Goal: Task Accomplishment & Management: Complete application form

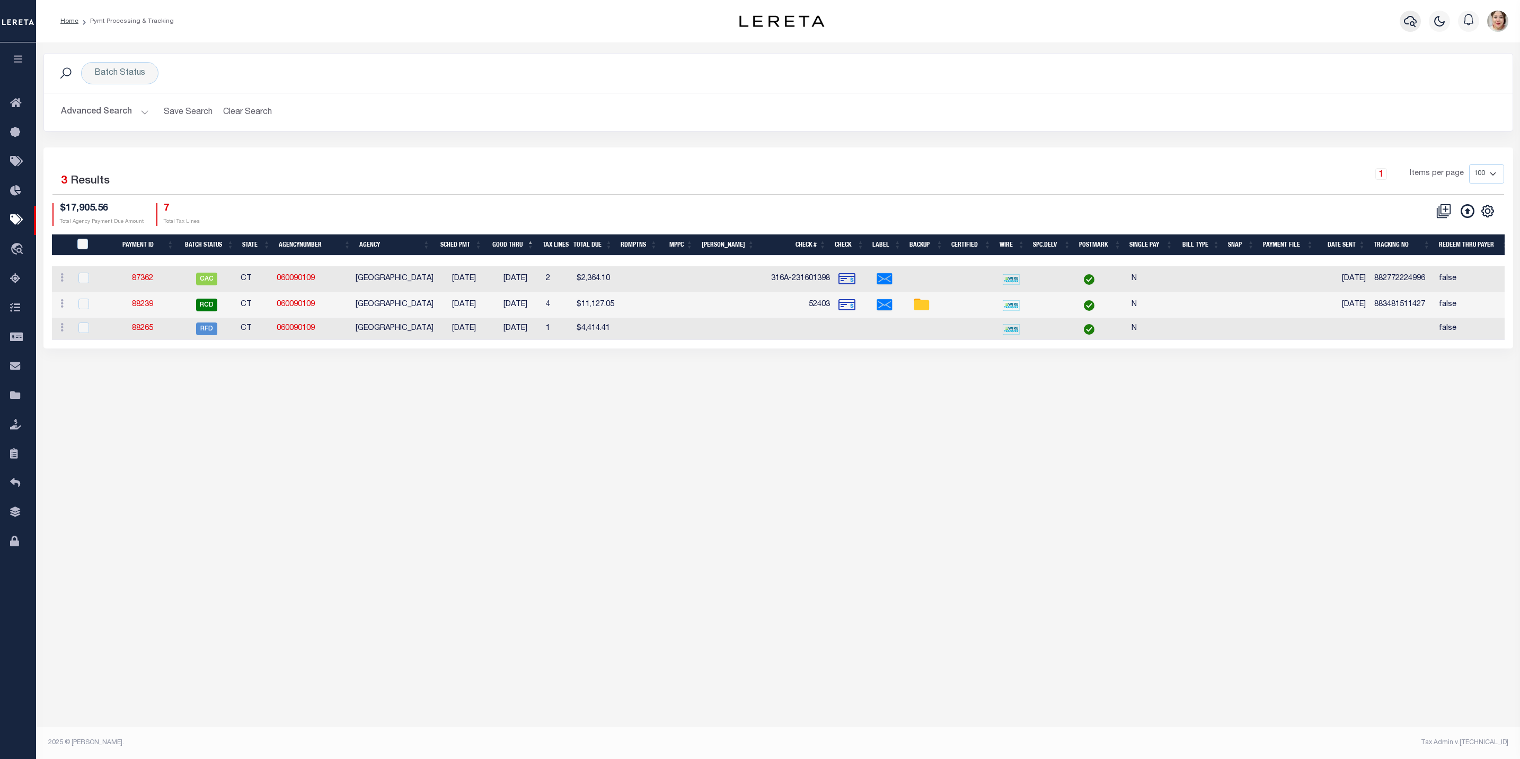
click at [1213, 21] on icon "button" at bounding box center [1410, 21] width 13 height 13
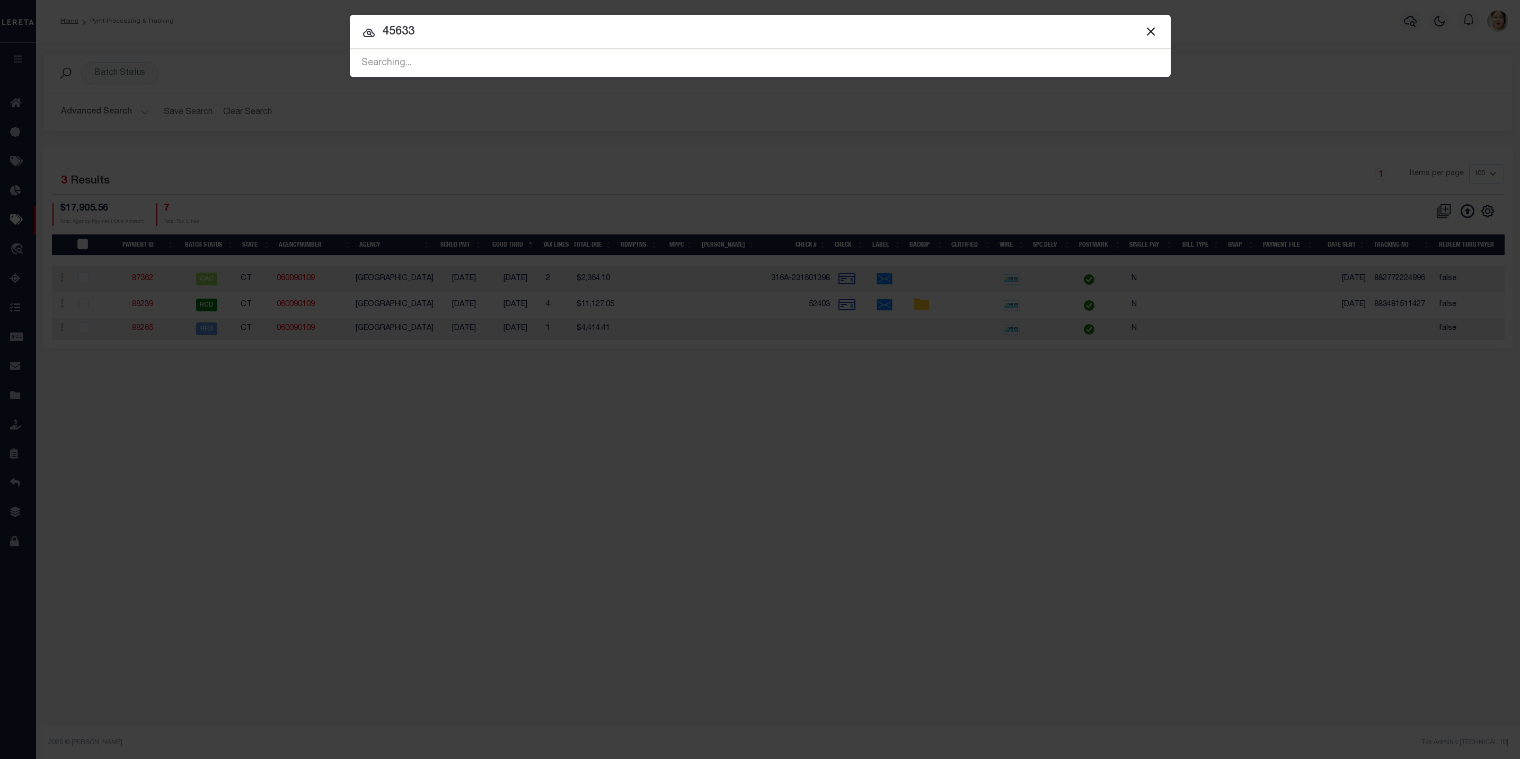
type input "45633"
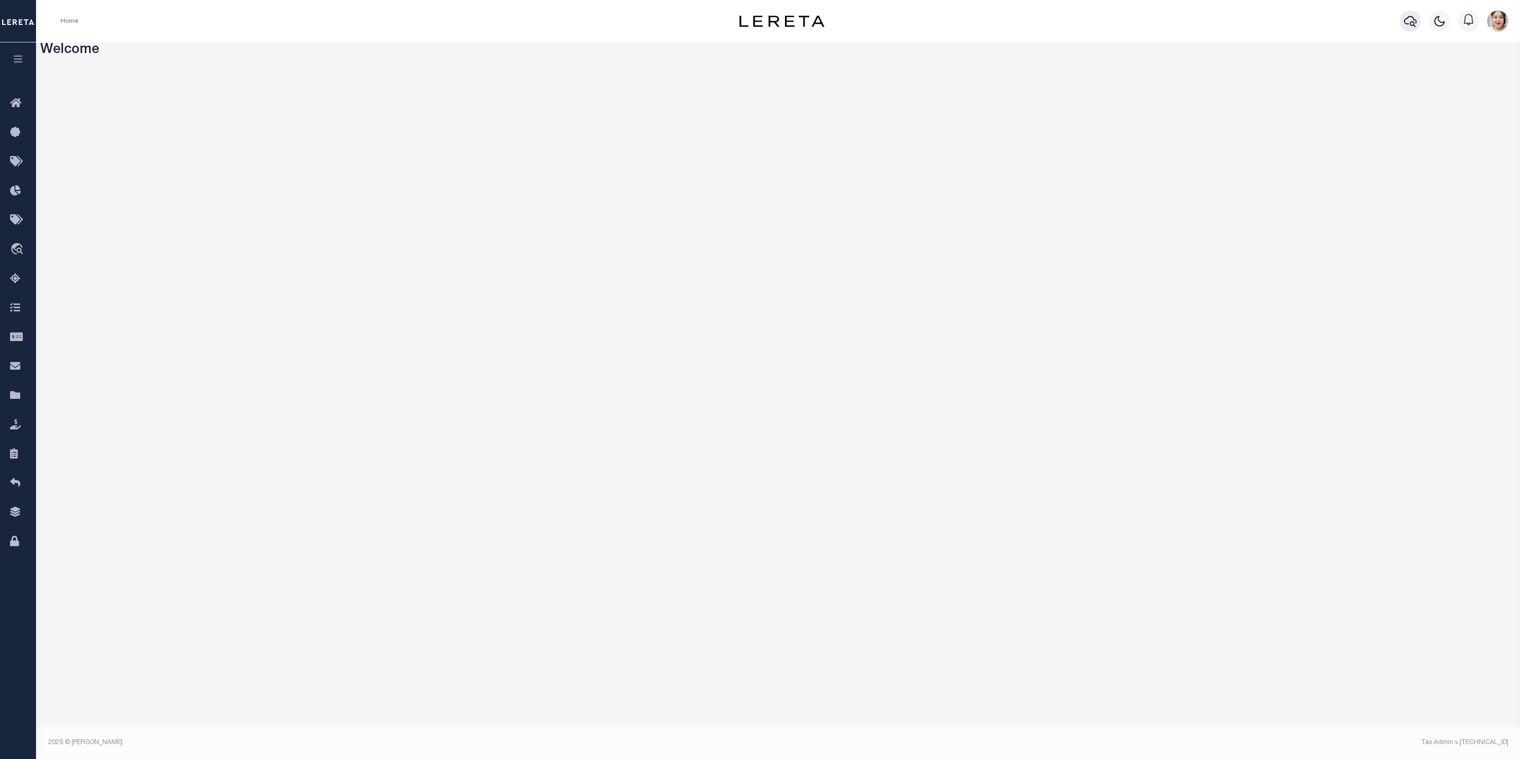
click at [1013, 21] on icon "button" at bounding box center [1410, 21] width 13 height 13
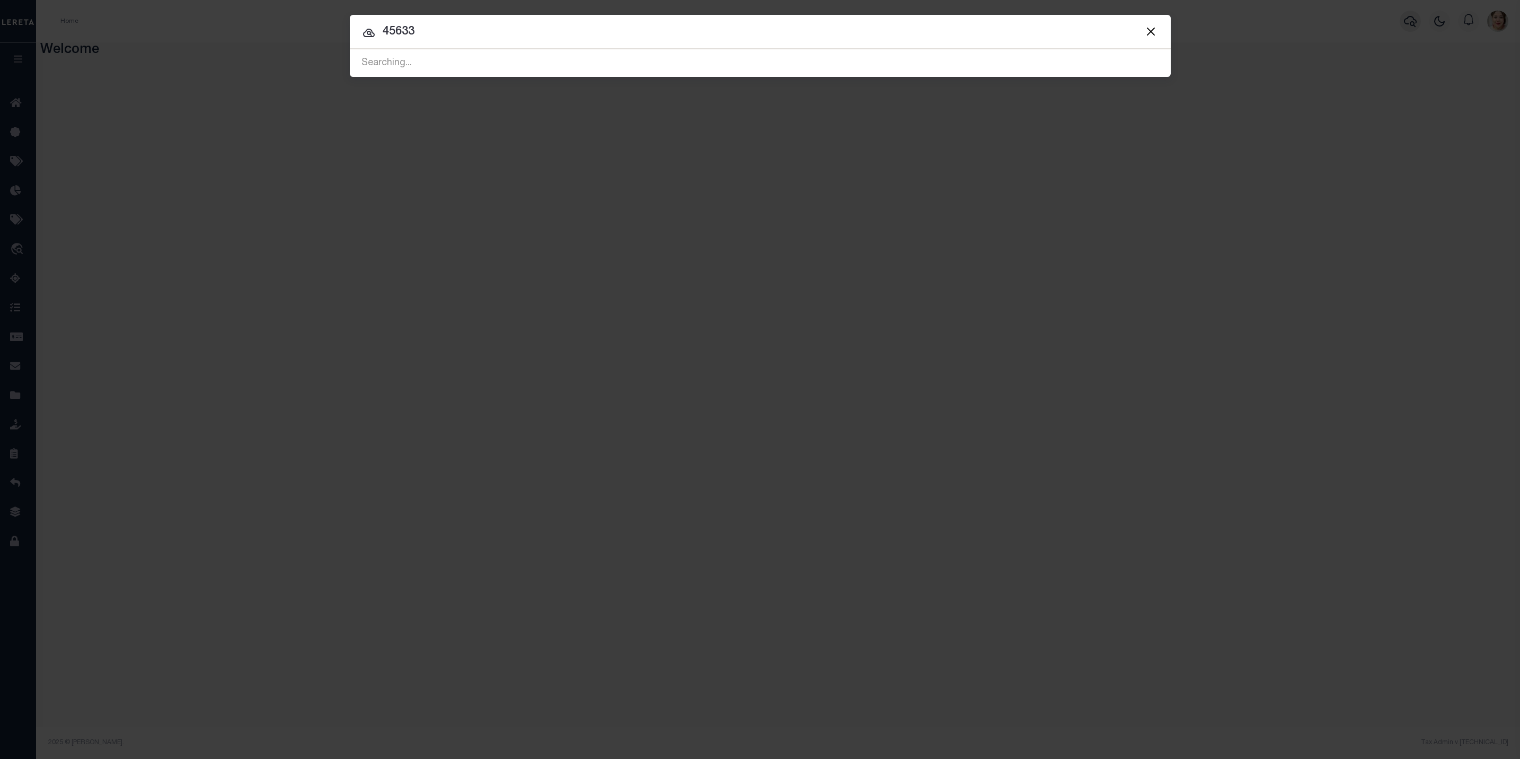
type input "45633"
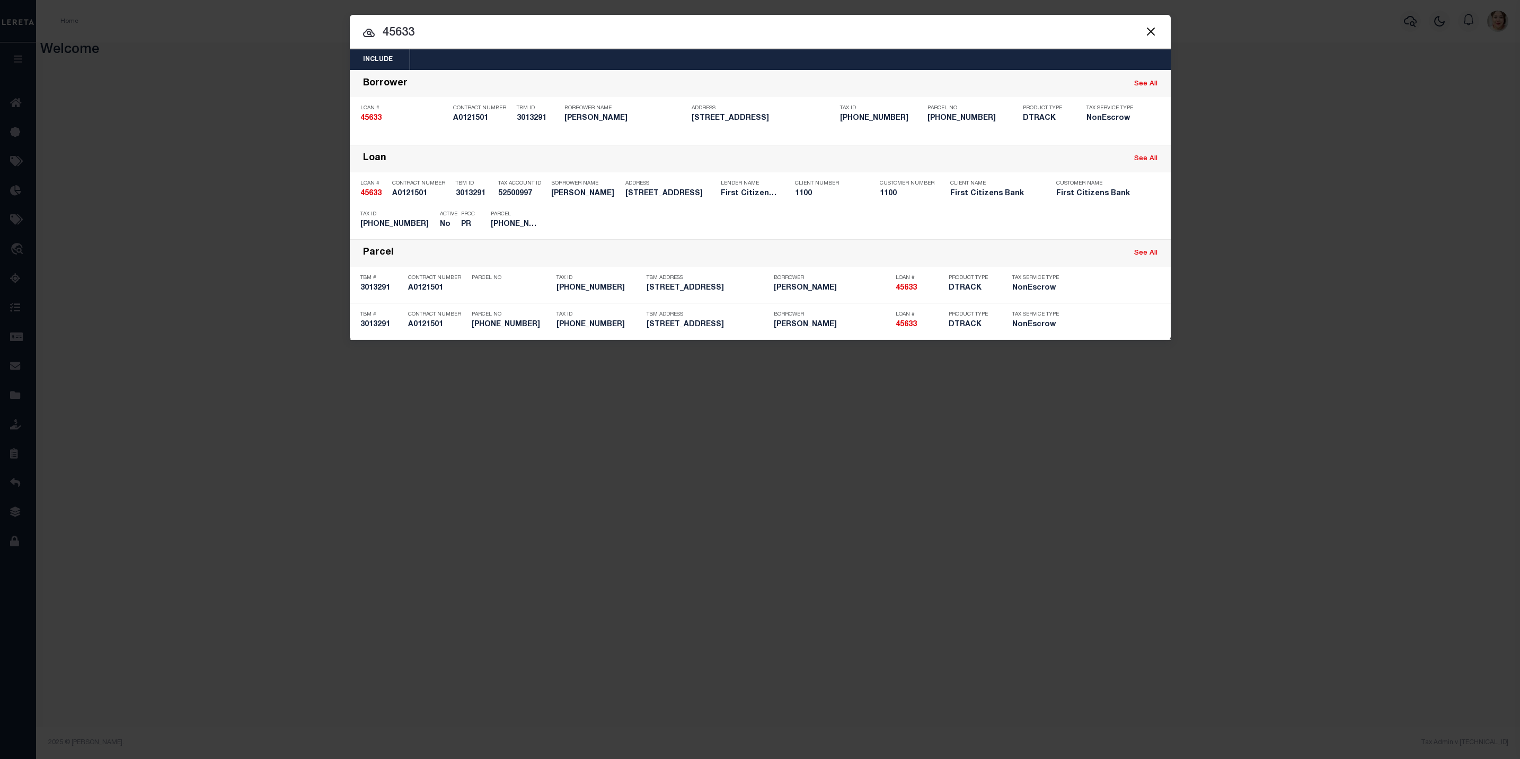
click at [219, 251] on div "Include Loans TBM Customers Borrowers Payments (Lender Non-Disb) Payments (Lend…" at bounding box center [760, 379] width 1520 height 759
click at [1013, 31] on button "Close" at bounding box center [1151, 31] width 14 height 14
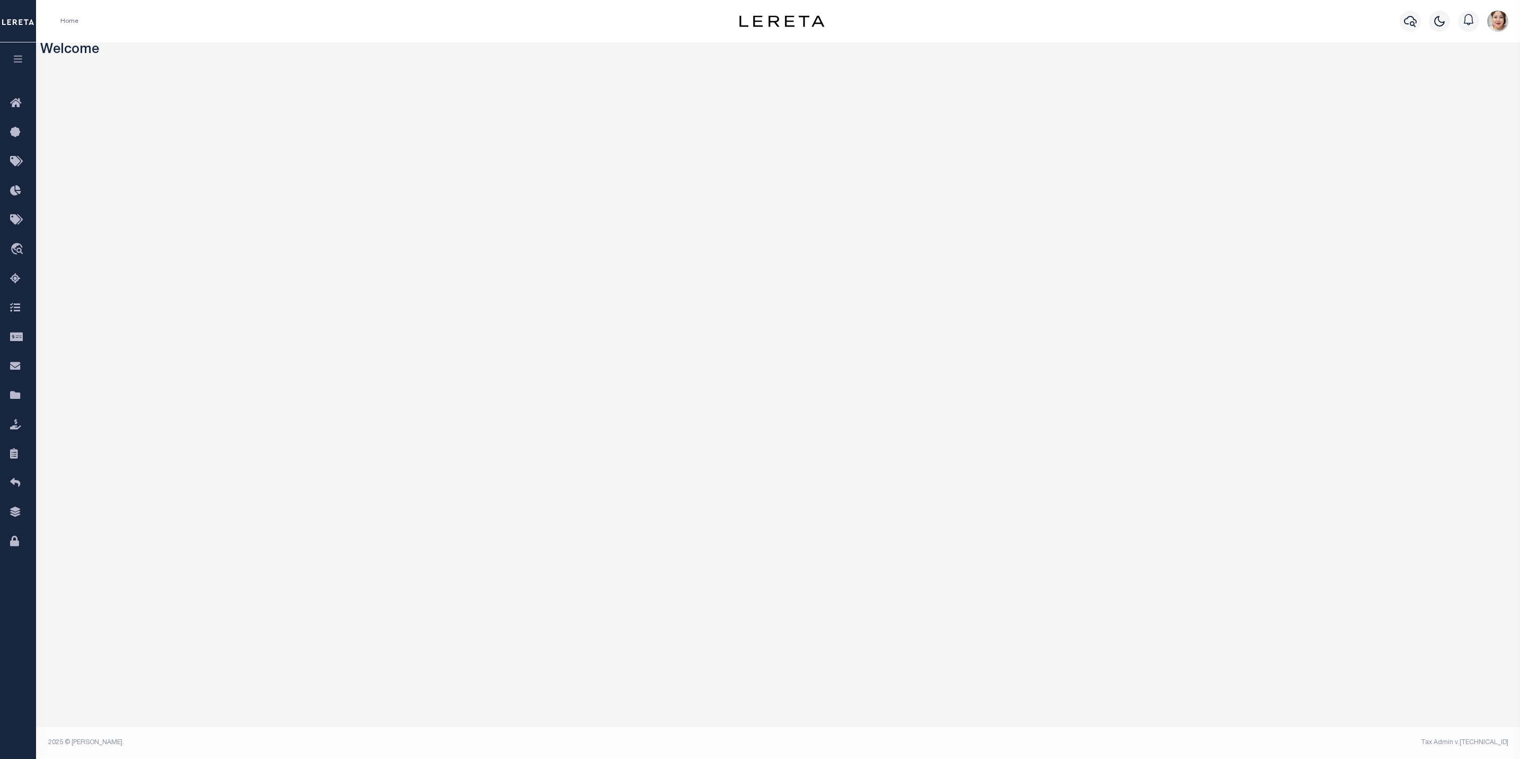
click at [16, 63] on icon "button" at bounding box center [18, 59] width 12 height 10
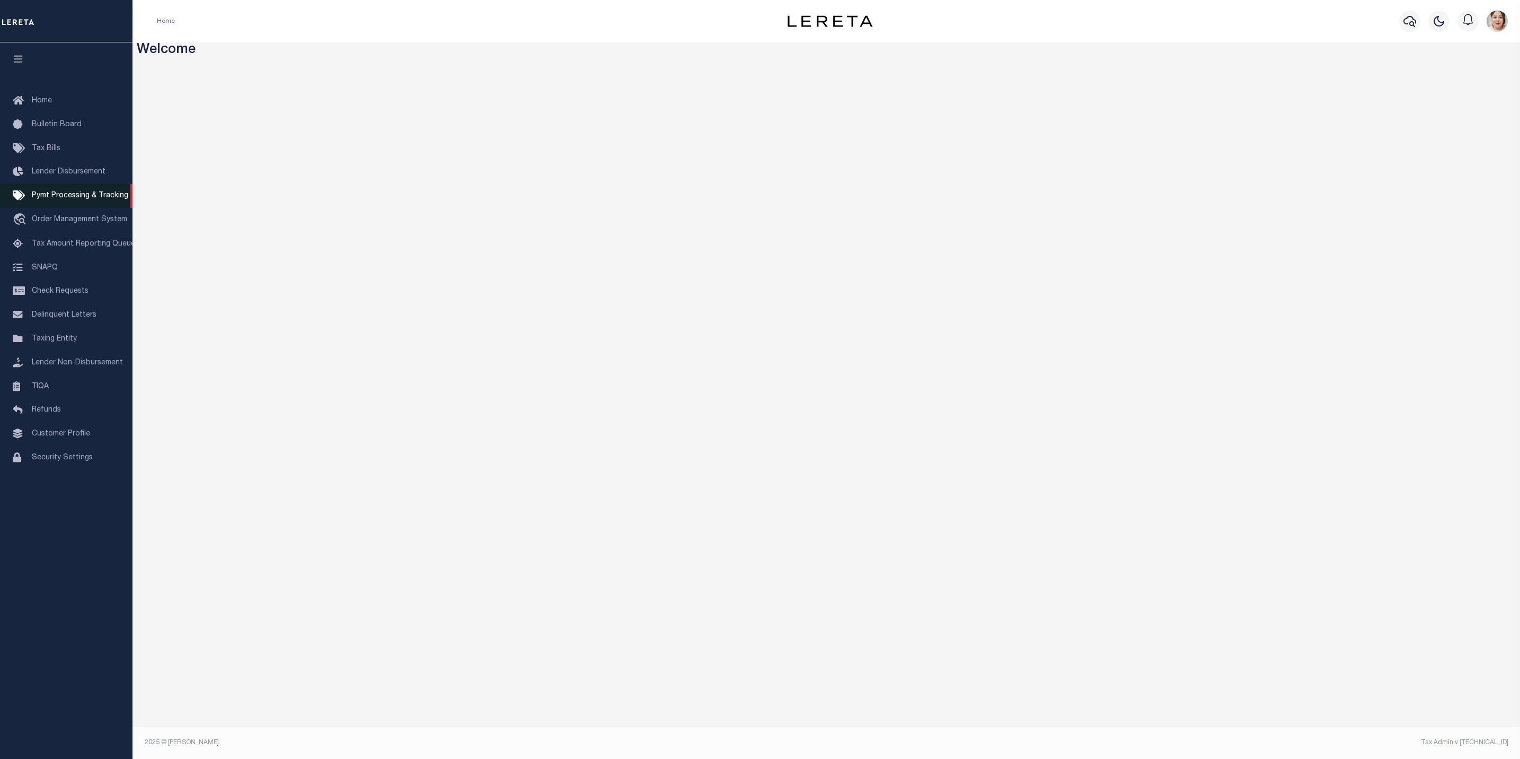
click at [70, 191] on link "Pymt Processing & Tracking" at bounding box center [66, 196] width 133 height 24
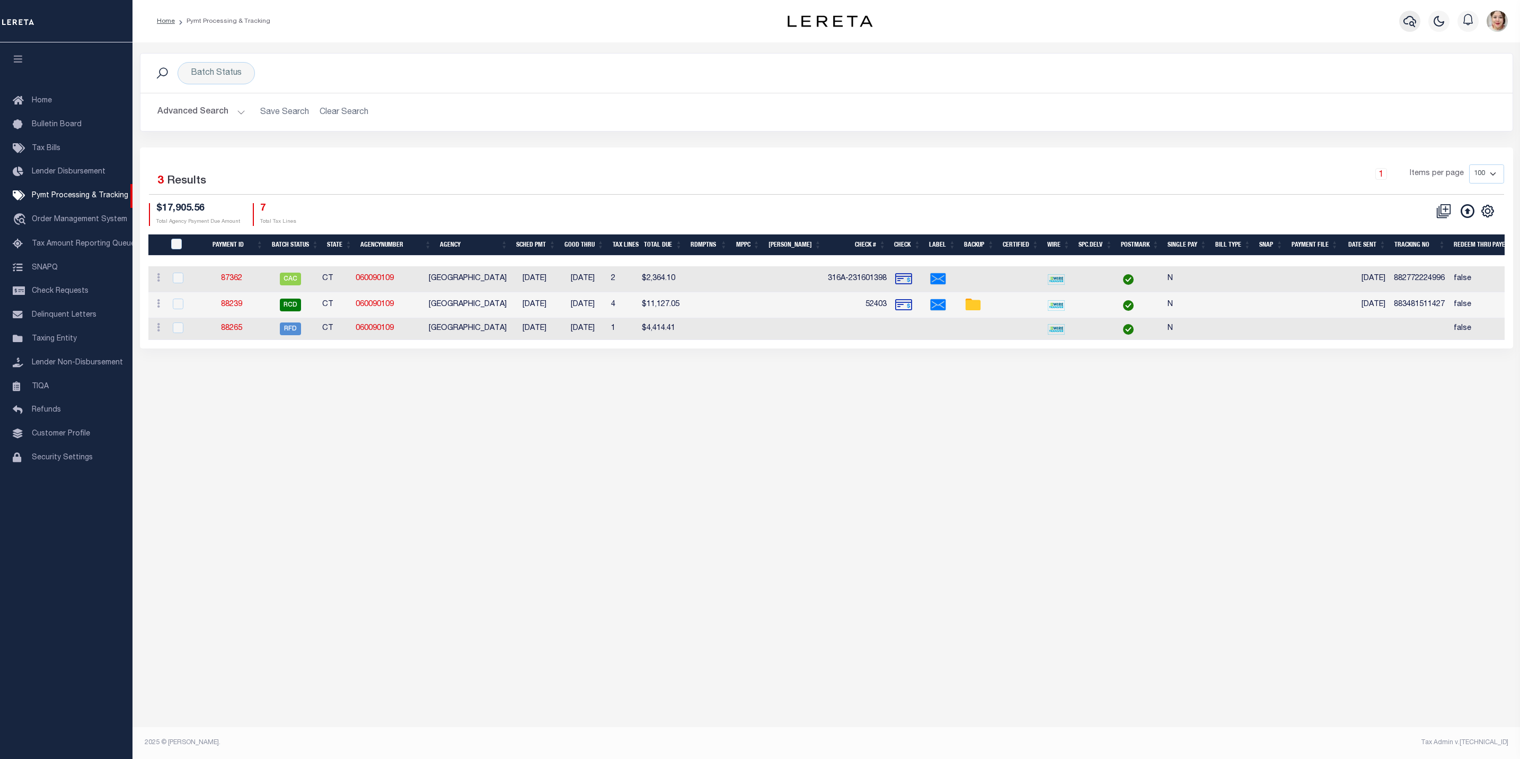
click at [1412, 26] on icon "button" at bounding box center [1410, 21] width 13 height 11
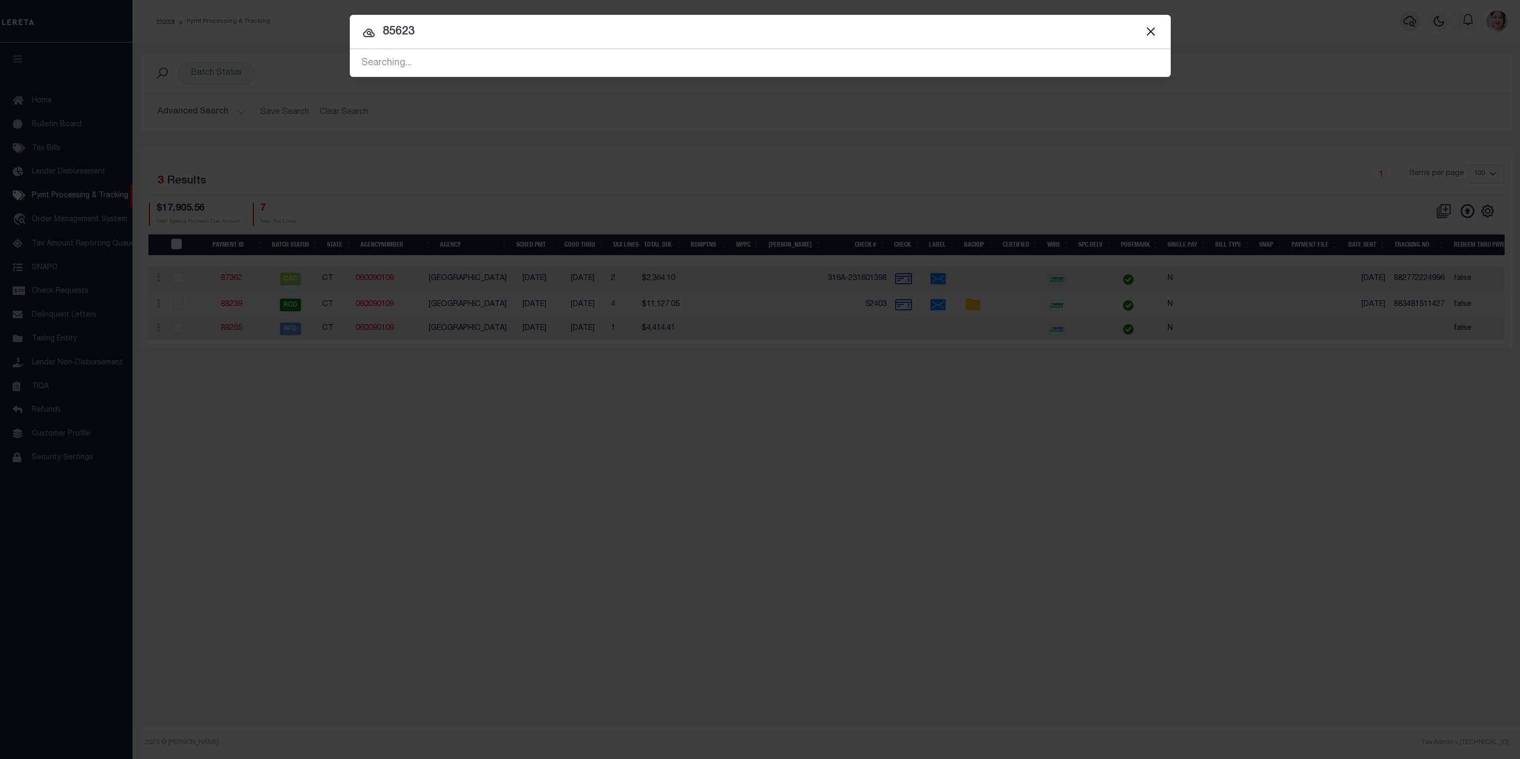
type input "85623"
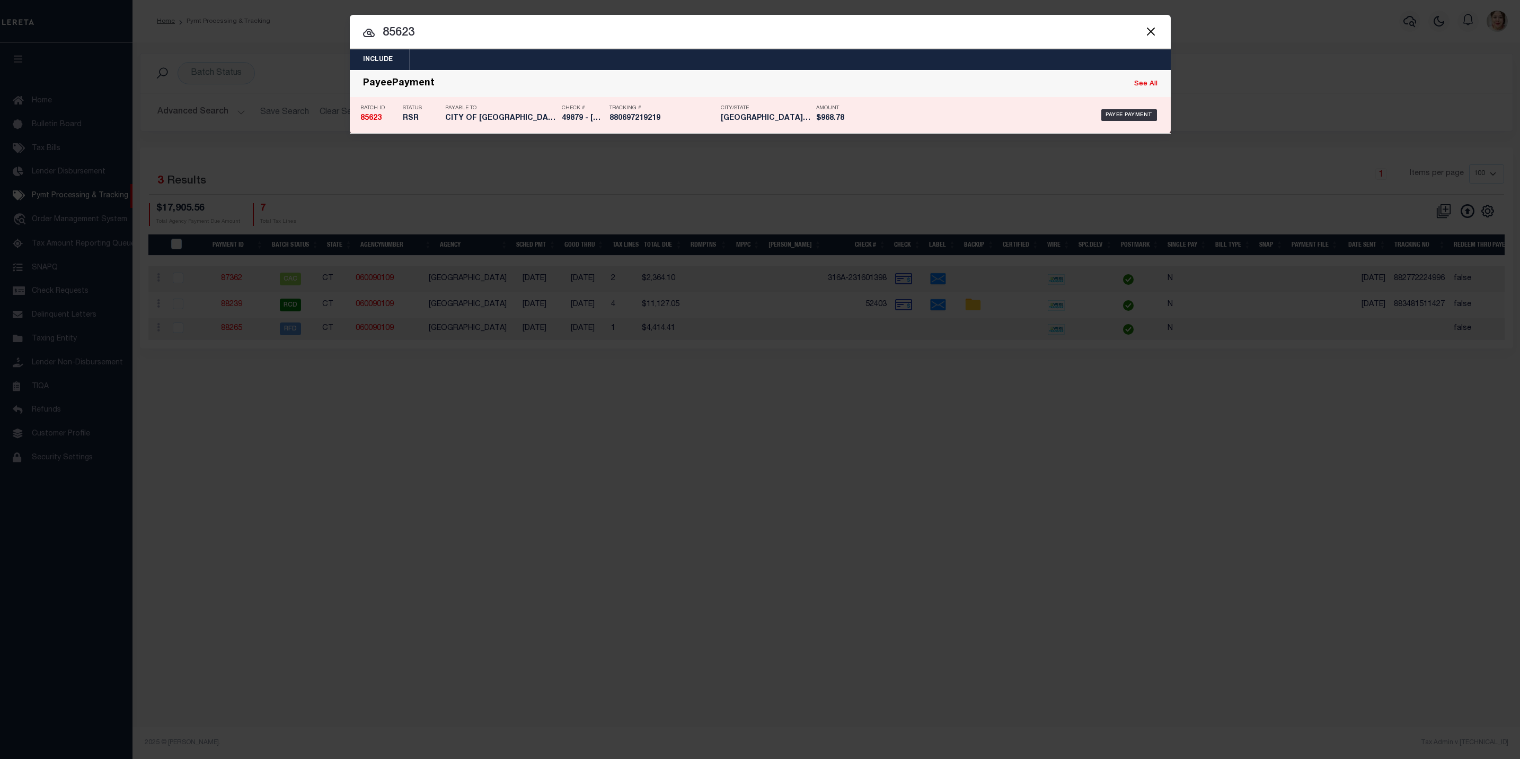
click at [474, 127] on div "Payable To CITY OF [GEOGRAPHIC_DATA][PERSON_NAME]" at bounding box center [500, 115] width 111 height 31
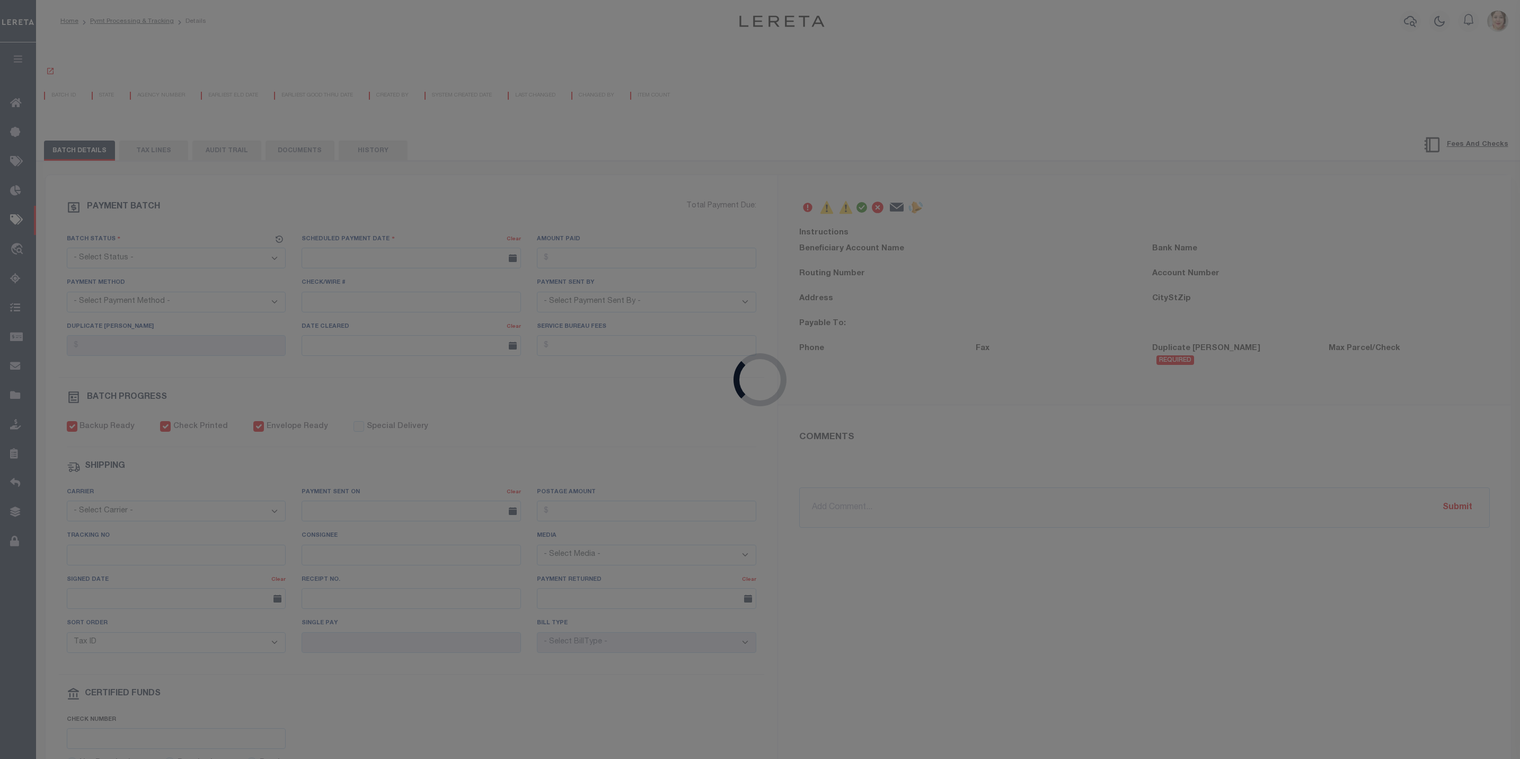
select select "RSR"
type input "[DATE]"
type input "$968.78"
select select "CHK"
type input "49879 - [PERSON_NAME] CAS-47733"
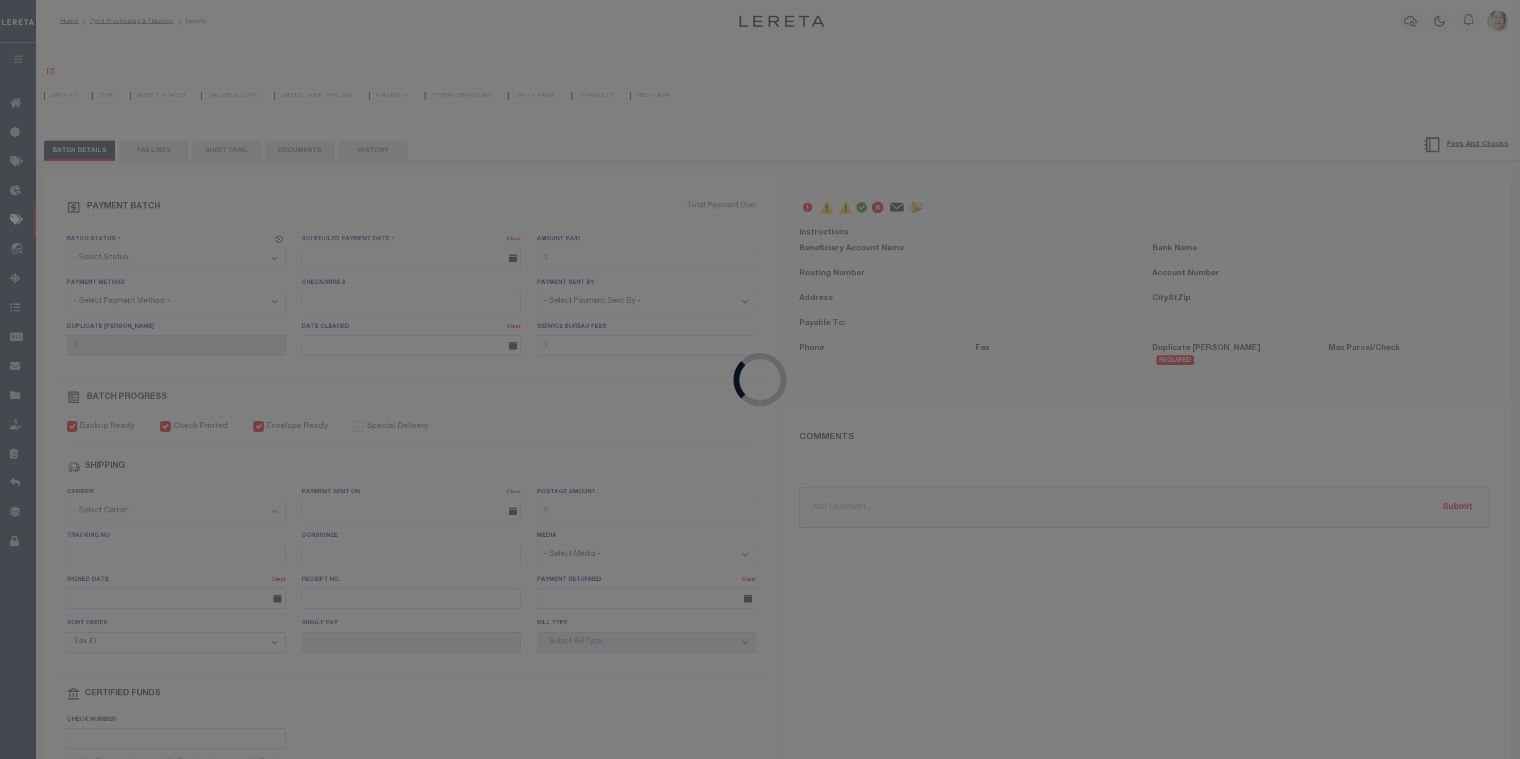
select select "[PERSON_NAME]"
type input "$5"
checkbox input "true"
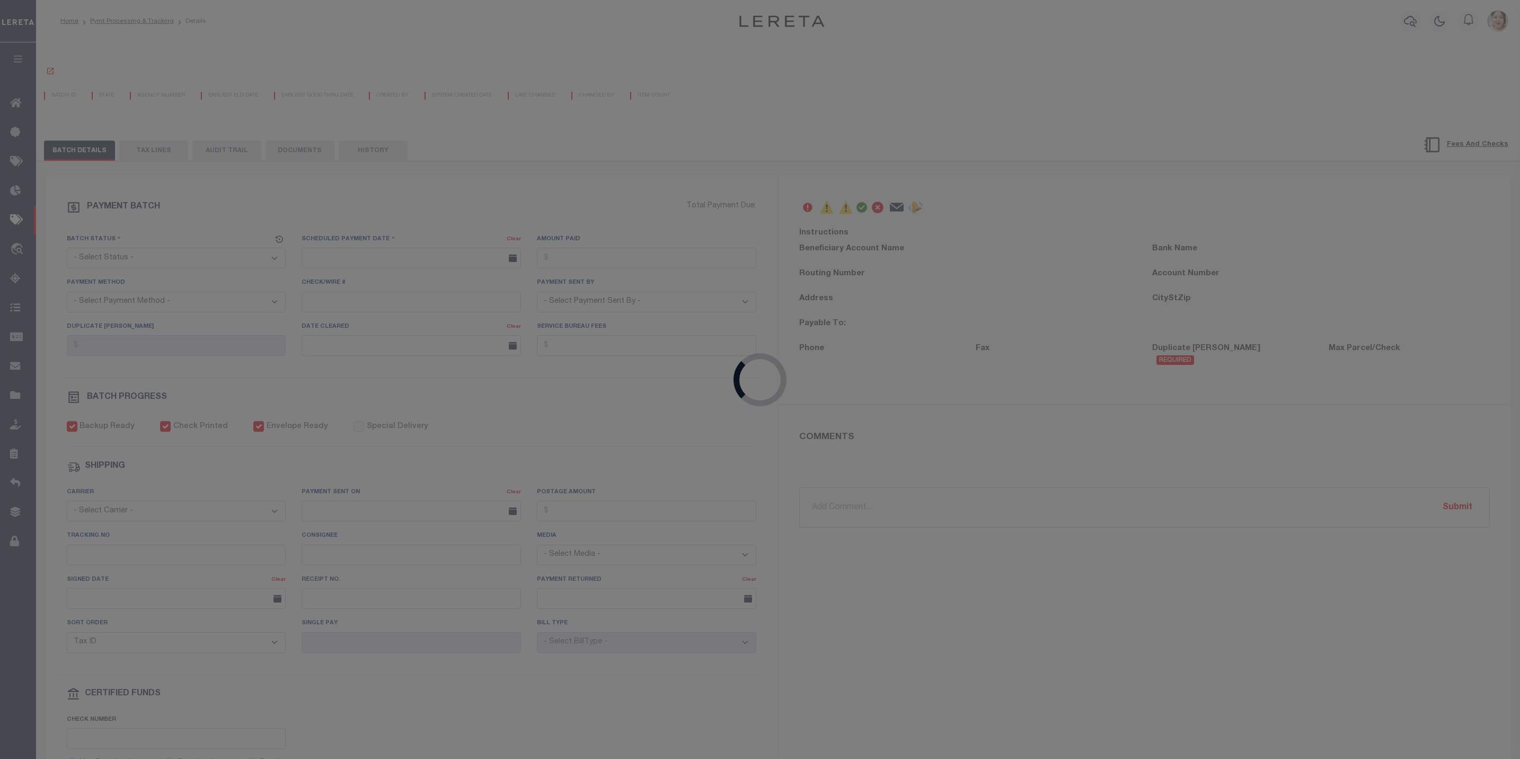
select select "FDX"
type input "[DATE]"
type input "$9.2"
type input "880697219219"
type input "Y.[PERSON_NAME]"
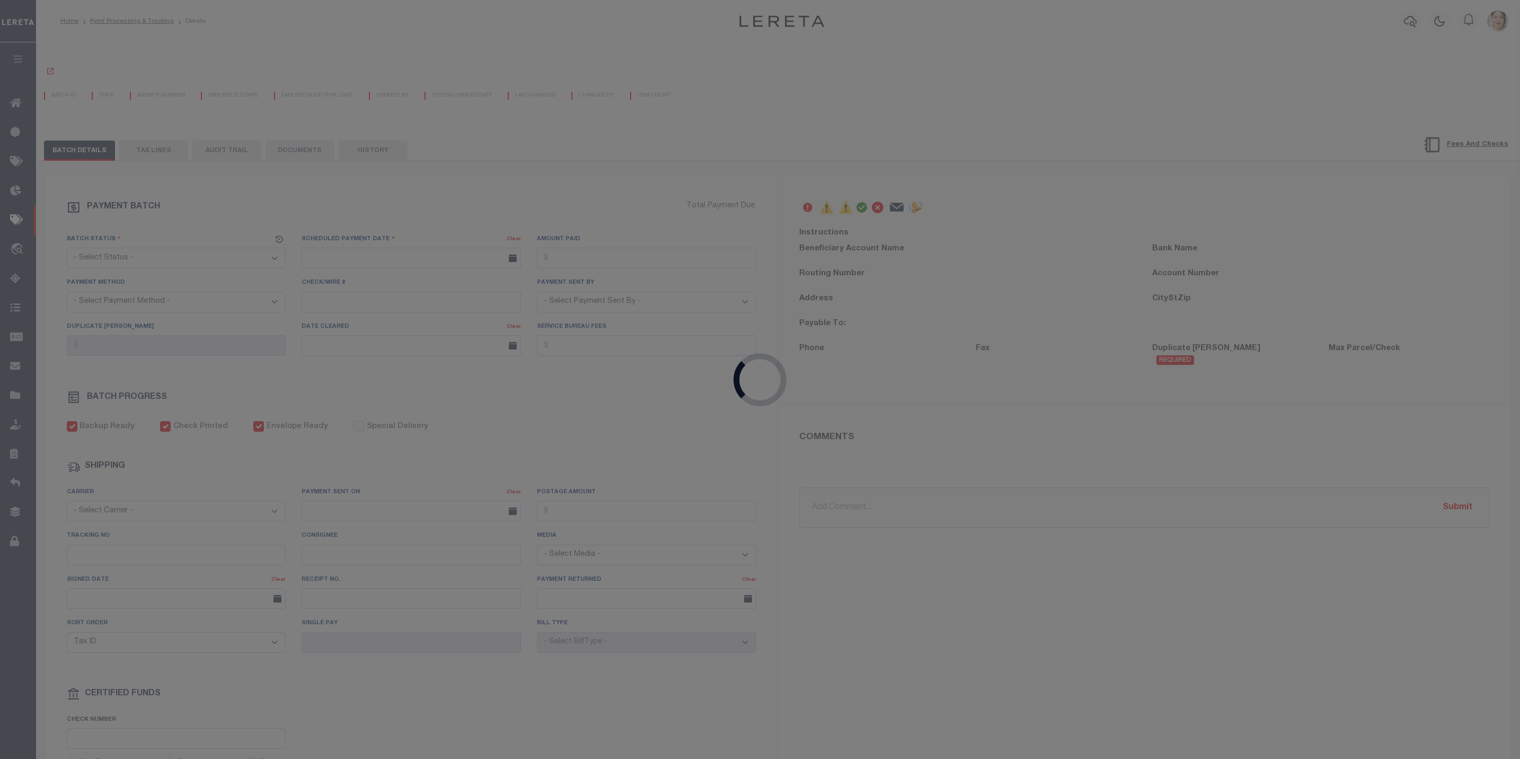
type input "[DATE]"
type input "1"
radio input "true"
